Goal: Transaction & Acquisition: Purchase product/service

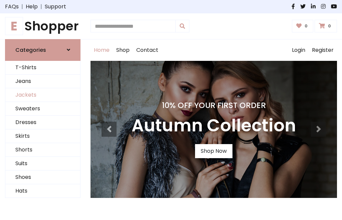
click at [43, 95] on link "Jackets" at bounding box center [42, 95] width 75 height 14
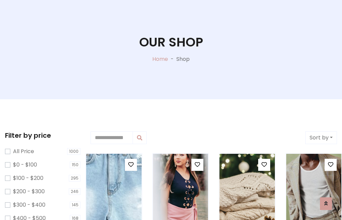
scroll to position [34, 0]
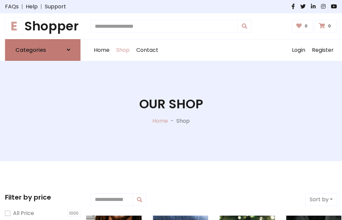
click at [43, 50] on h6 "Categories" at bounding box center [30, 50] width 31 height 6
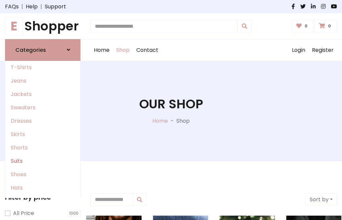
click at [43, 161] on link "Suits" at bounding box center [42, 160] width 75 height 13
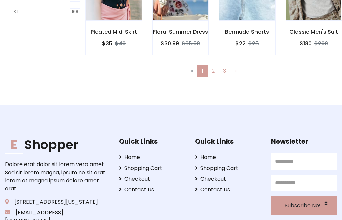
scroll to position [34, 0]
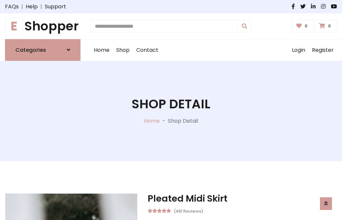
scroll to position [565, 0]
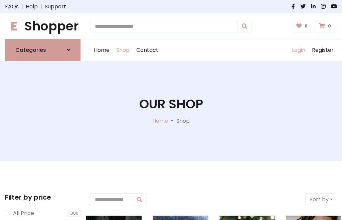
click at [299, 50] on link "Login" at bounding box center [299, 49] width 20 height 21
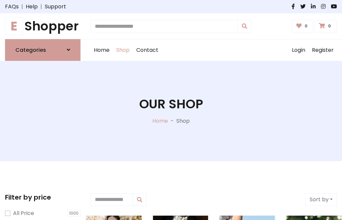
scroll to position [34, 0]
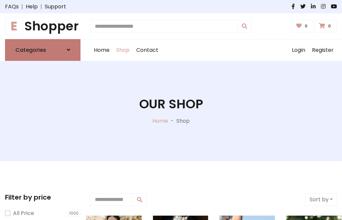
click at [69, 50] on icon at bounding box center [68, 49] width 3 height 5
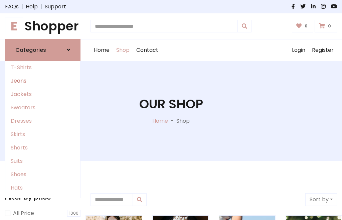
click at [43, 81] on link "Jeans" at bounding box center [42, 80] width 75 height 13
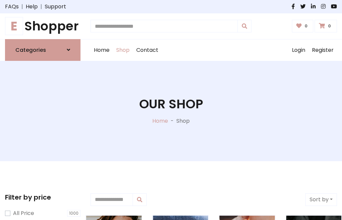
scroll to position [34, 0]
